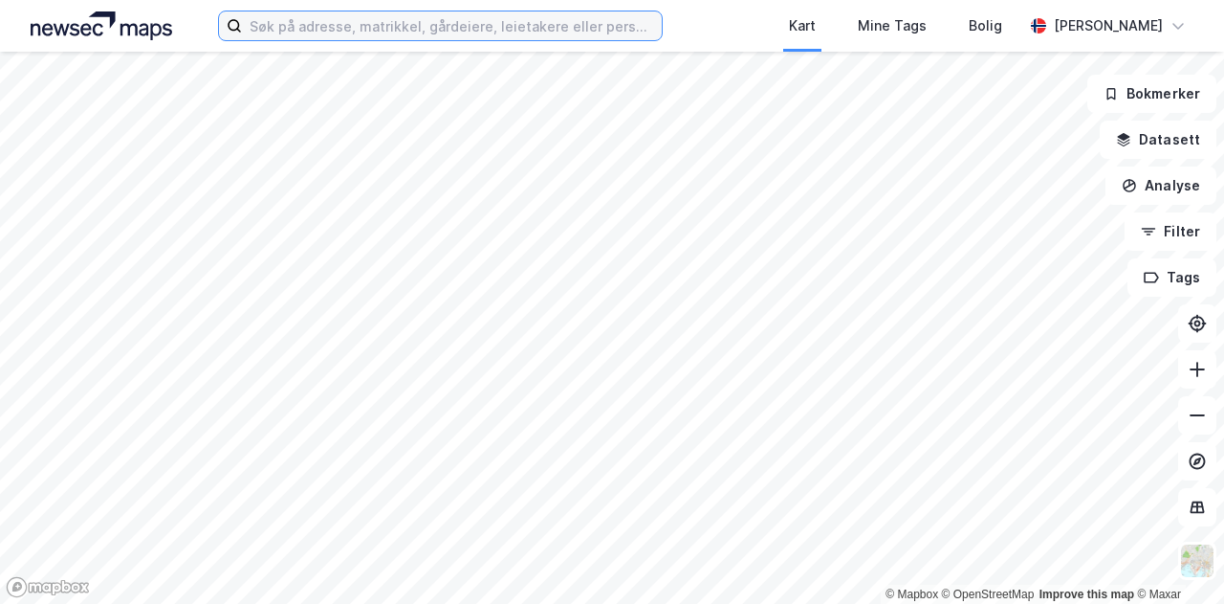
click at [385, 14] on input at bounding box center [452, 25] width 420 height 29
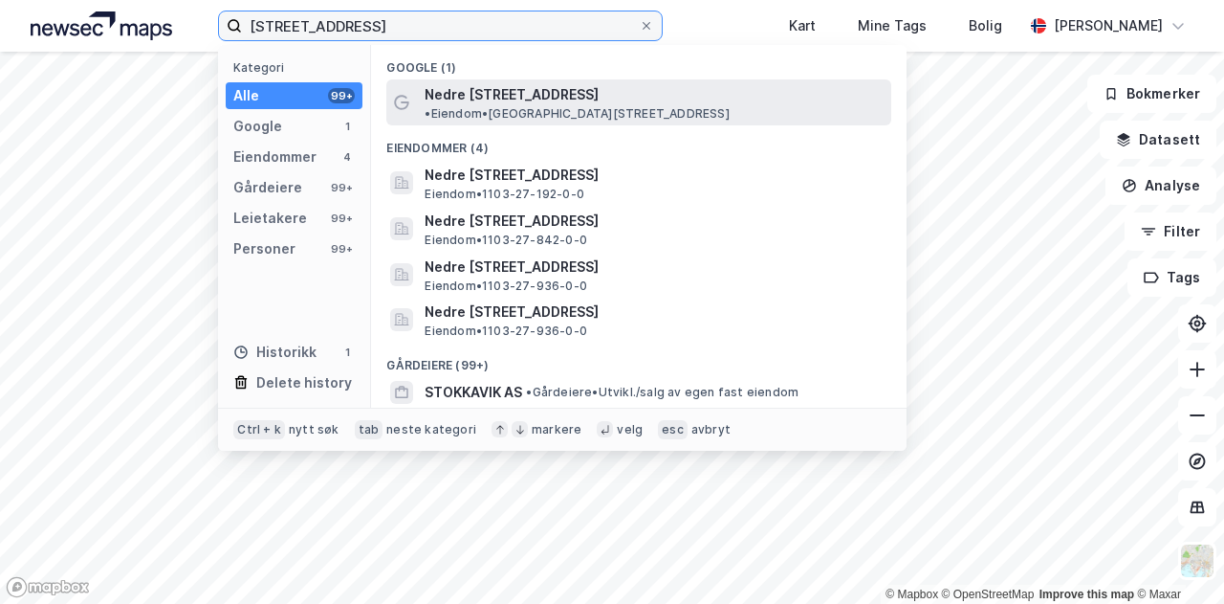
type input "[STREET_ADDRESS]"
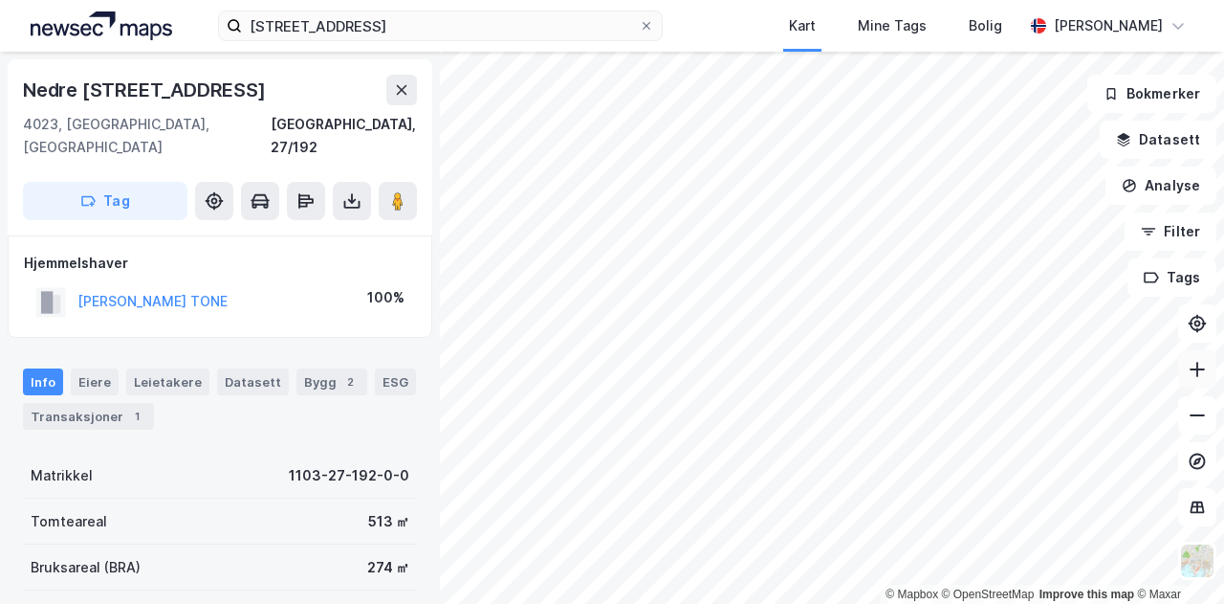
click at [1203, 372] on icon at bounding box center [1197, 369] width 19 height 19
click at [0, 0] on button "[PERSON_NAME]" at bounding box center [0, 0] width 0 height 0
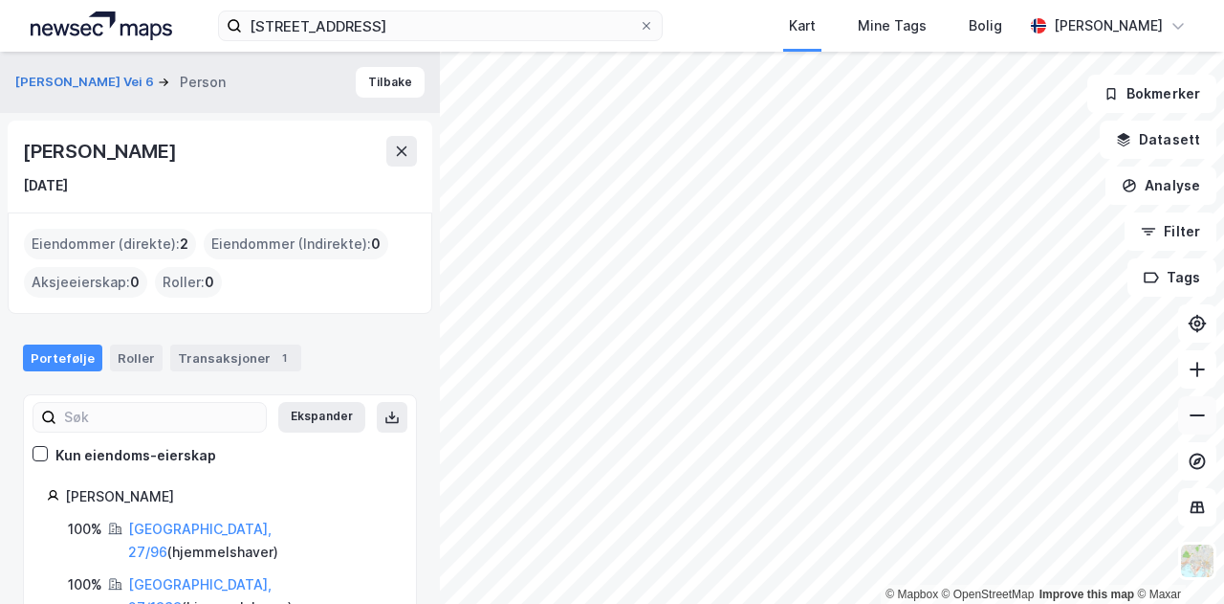
click at [1190, 418] on icon at bounding box center [1197, 415] width 19 height 19
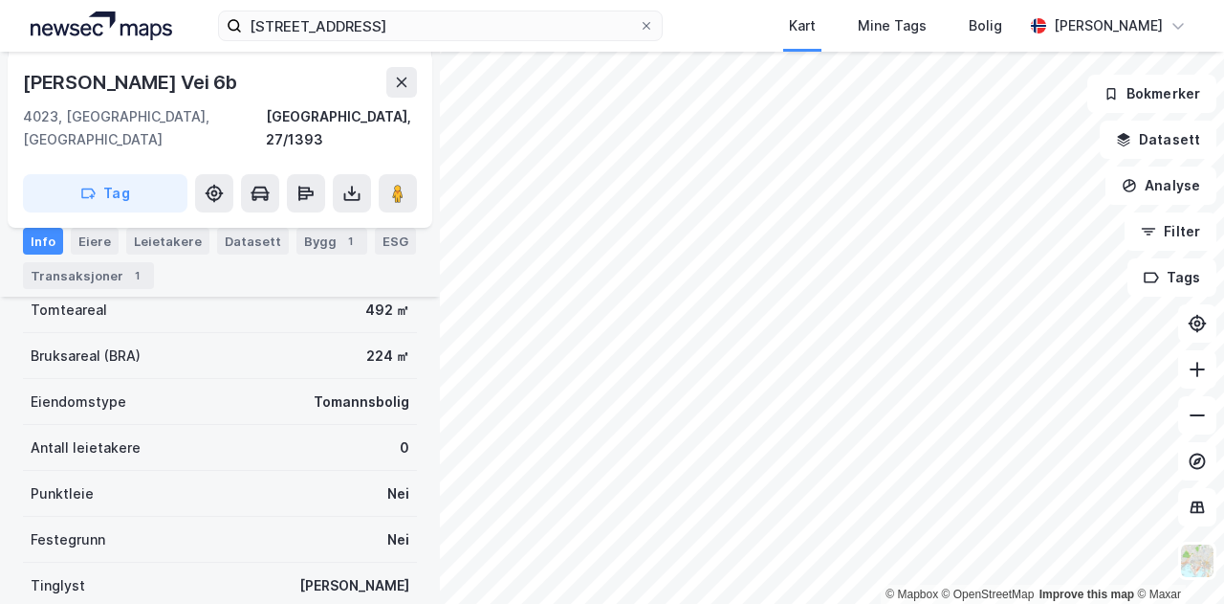
scroll to position [147, 0]
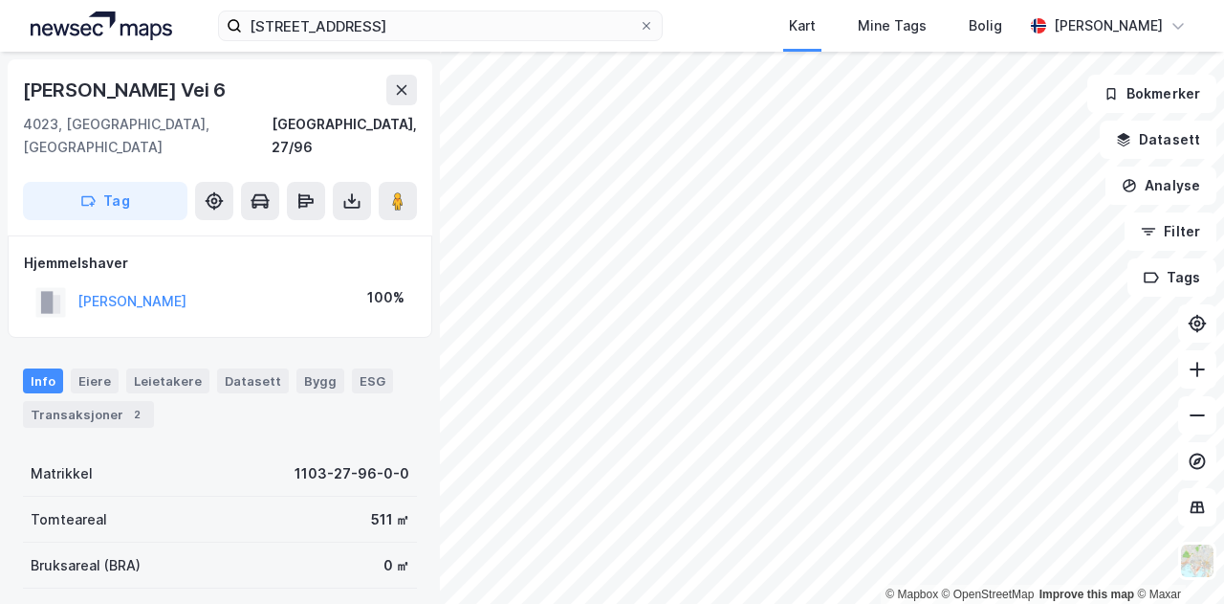
scroll to position [1, 0]
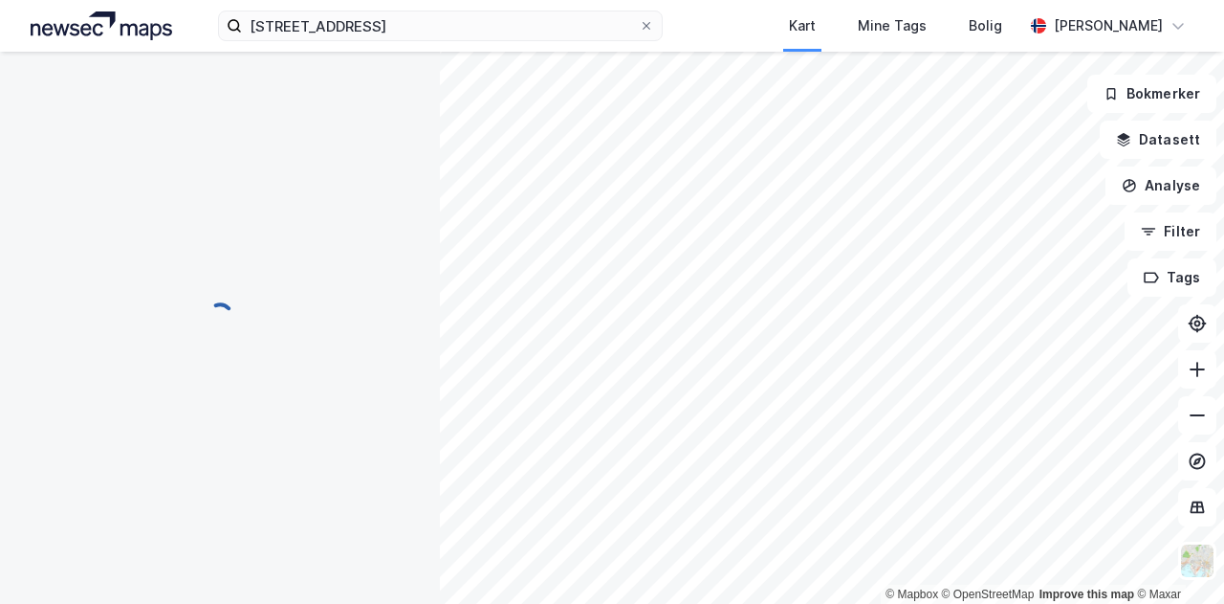
scroll to position [1, 0]
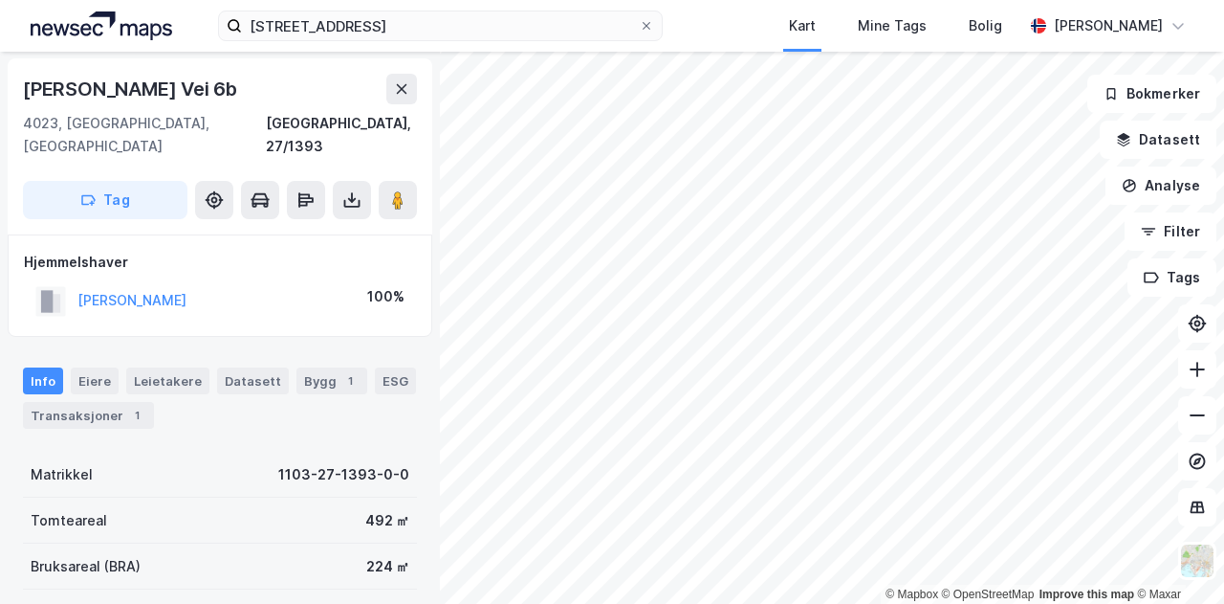
scroll to position [1, 0]
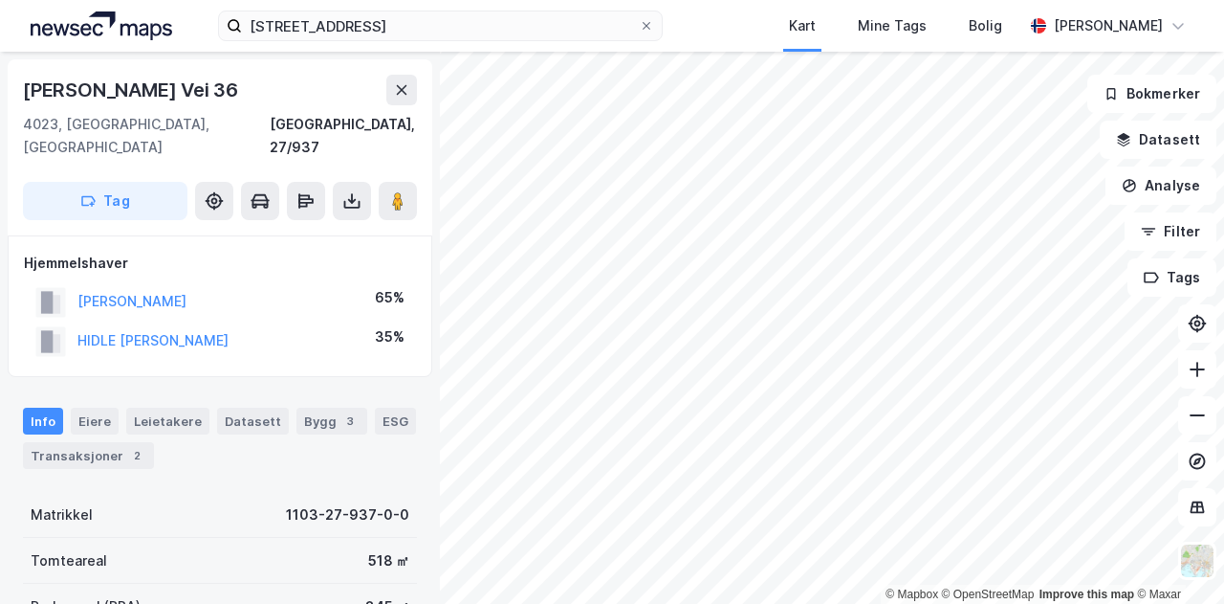
scroll to position [1, 0]
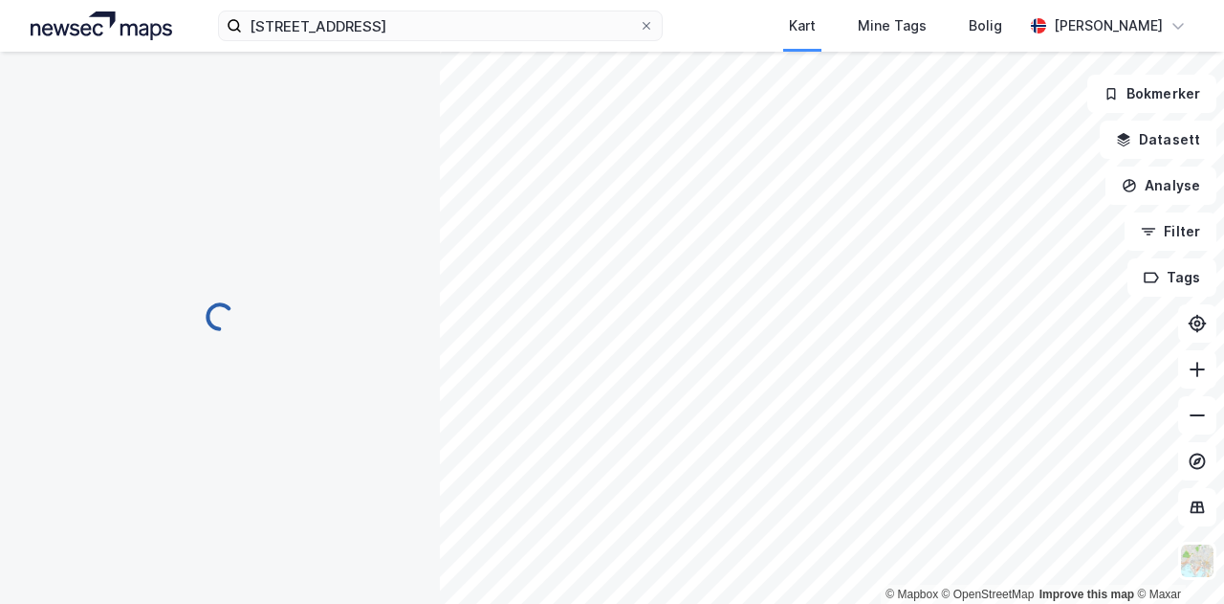
scroll to position [1, 0]
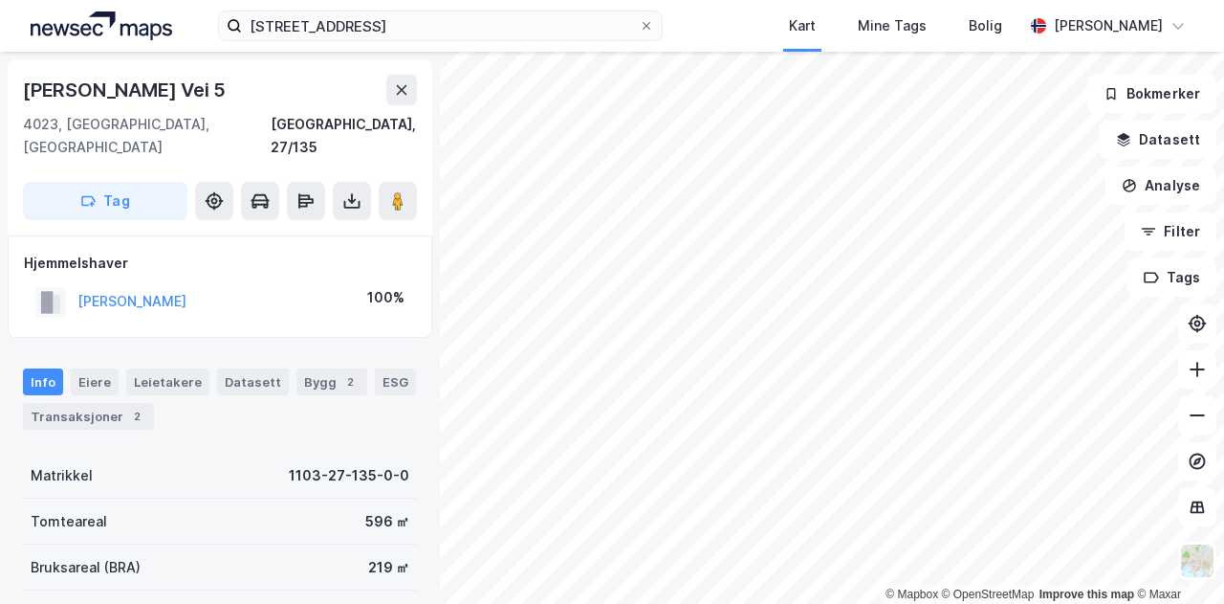
scroll to position [1, 0]
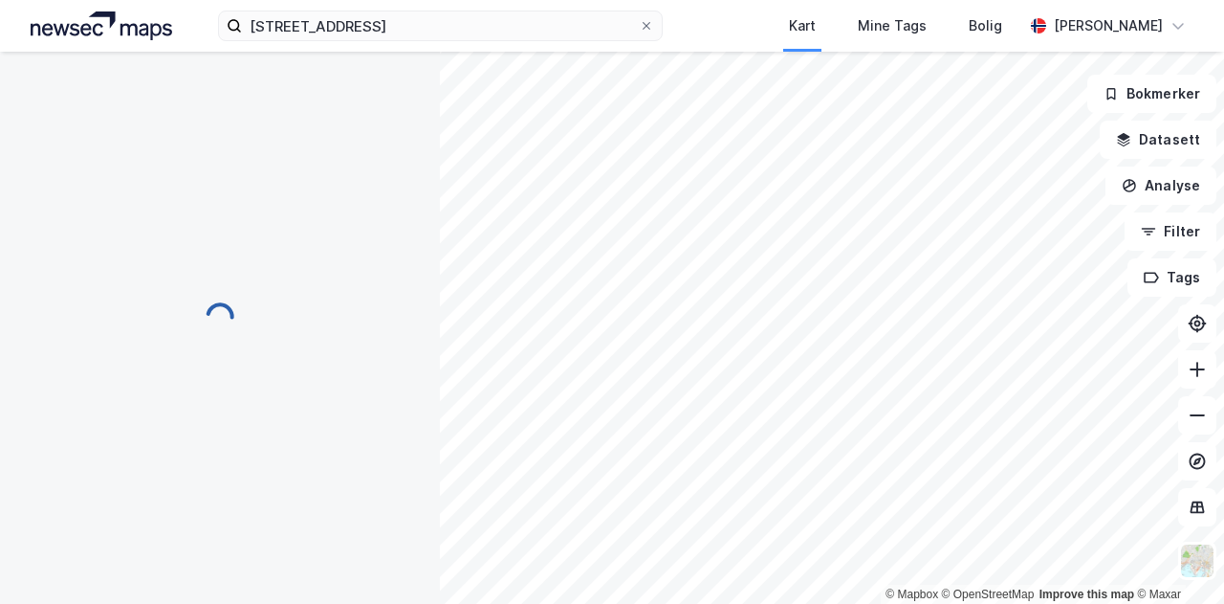
scroll to position [1, 0]
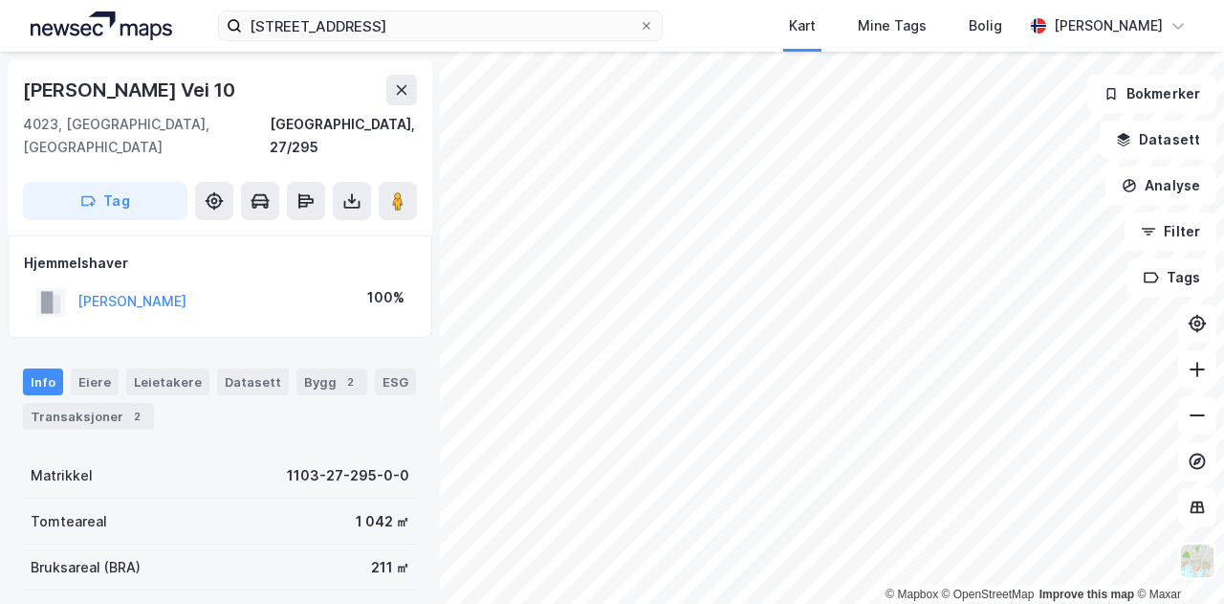
scroll to position [1, 0]
